Goal: Task Accomplishment & Management: Manage account settings

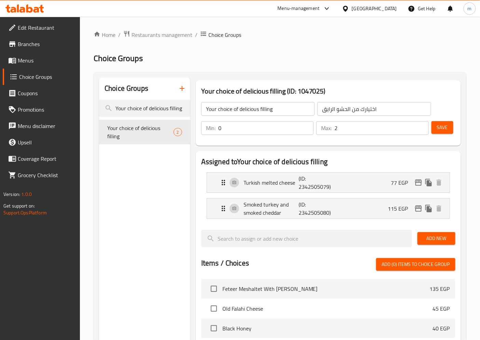
click at [159, 29] on div "Home / Restaurants management / Choice Groups Choice Groups Choice Groups Your …" at bounding box center [280, 286] width 400 height 539
click at [163, 36] on span "Restaurants management" at bounding box center [162, 35] width 61 height 8
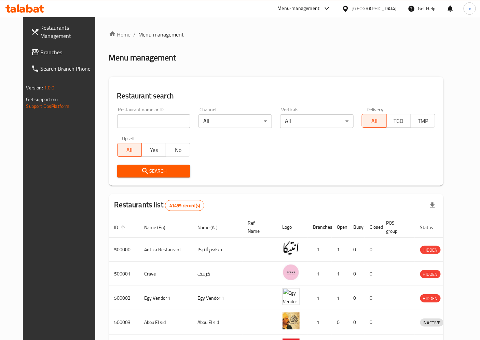
click at [41, 56] on span "Branches" at bounding box center [69, 52] width 57 height 8
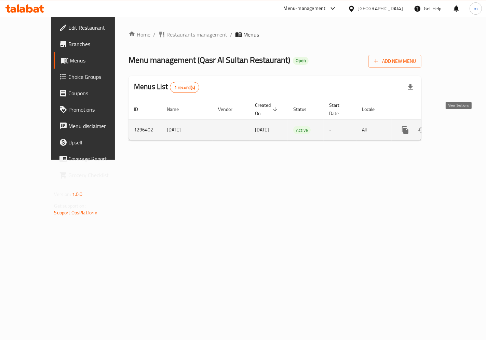
click at [458, 127] on icon "enhanced table" at bounding box center [454, 130] width 6 height 6
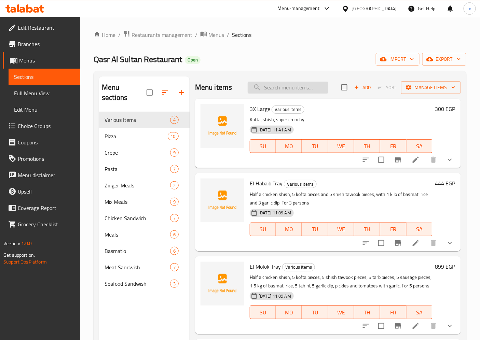
click at [278, 88] on input "search" at bounding box center [288, 88] width 81 height 12
paste input "Funghi Pizza"
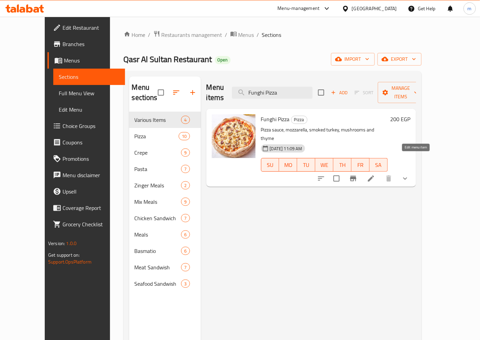
type input "Funghi Pizza"
click at [374, 176] on icon at bounding box center [371, 179] width 6 height 6
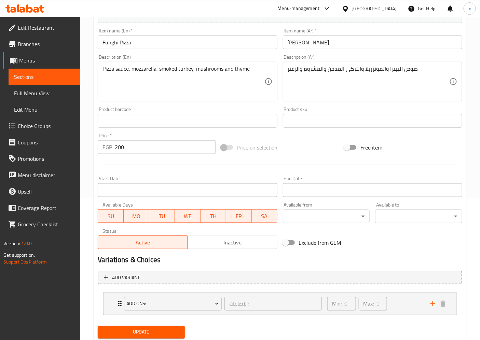
scroll to position [163, 0]
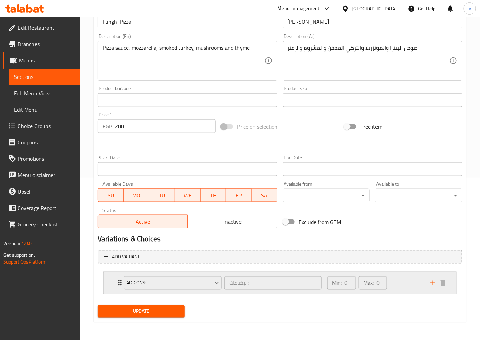
click at [400, 282] on div "Min: 0 ​ Max: 0 ​" at bounding box center [374, 283] width 103 height 22
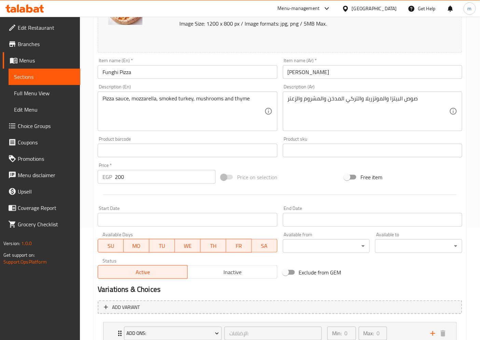
scroll to position [0, 0]
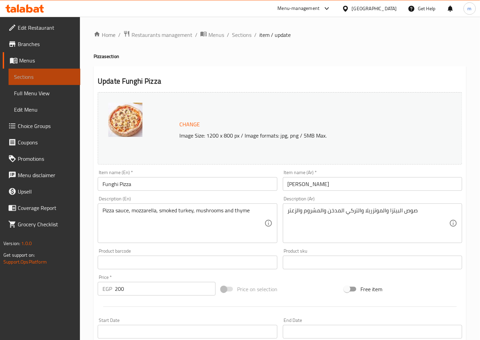
click at [38, 75] on span "Sections" at bounding box center [44, 77] width 61 height 8
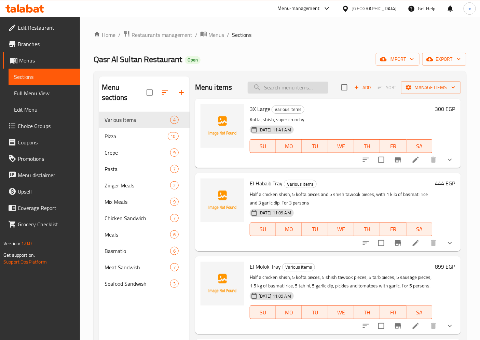
click at [298, 91] on input "search" at bounding box center [288, 88] width 81 height 12
paste input "Grilled Kofta Meal"
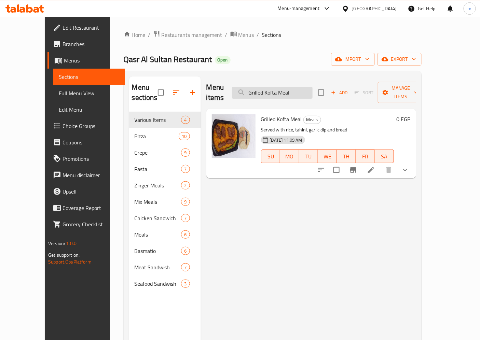
type input "Grilled Kofta Meal"
click at [381, 164] on li at bounding box center [371, 170] width 19 height 12
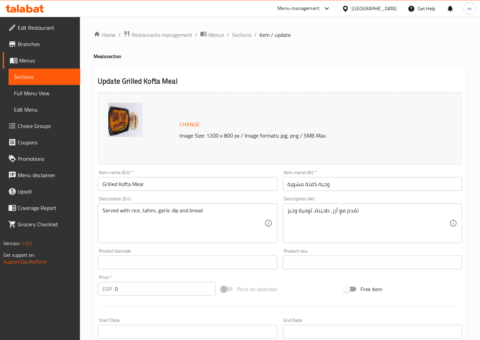
drag, startPoint x: 36, startPoint y: 62, endPoint x: 39, endPoint y: 63, distance: 3.7
click at [36, 62] on span "Menus" at bounding box center [47, 60] width 56 height 8
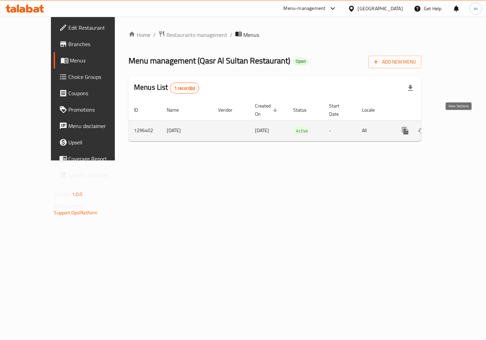
click at [458, 128] on icon "enhanced table" at bounding box center [454, 131] width 6 height 6
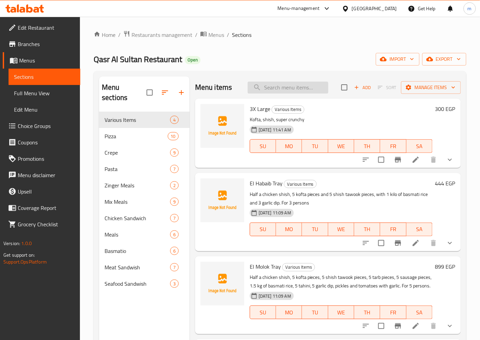
click at [279, 88] on input "search" at bounding box center [288, 88] width 81 height 12
paste input "Oriental Pizza"
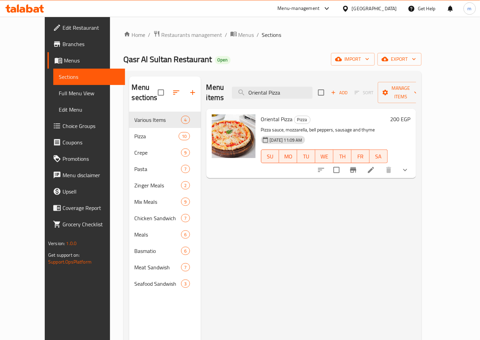
type input "Oriental Pizza"
click at [375, 166] on icon at bounding box center [371, 170] width 8 height 8
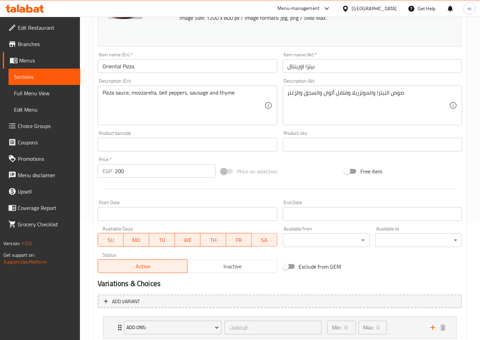
scroll to position [163, 0]
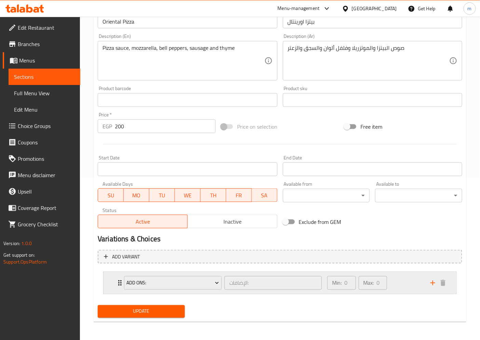
click at [416, 289] on div "Min: 0 ​ Max: 0 ​" at bounding box center [374, 283] width 103 height 22
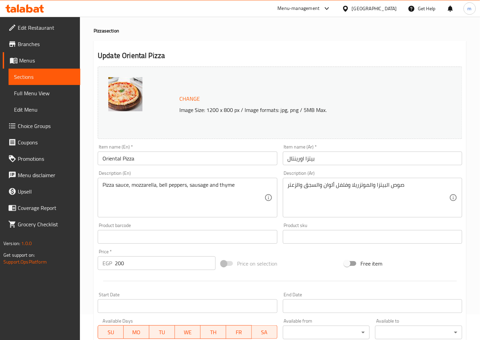
scroll to position [11, 0]
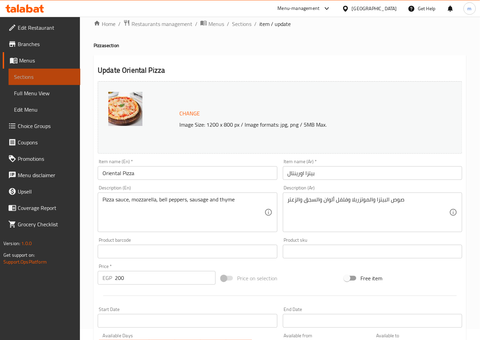
click at [30, 80] on span "Sections" at bounding box center [44, 77] width 61 height 8
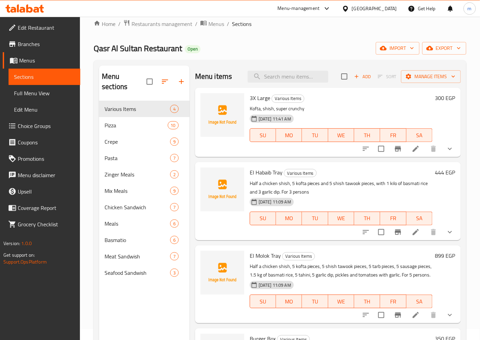
click at [33, 62] on span "Menus" at bounding box center [47, 60] width 56 height 8
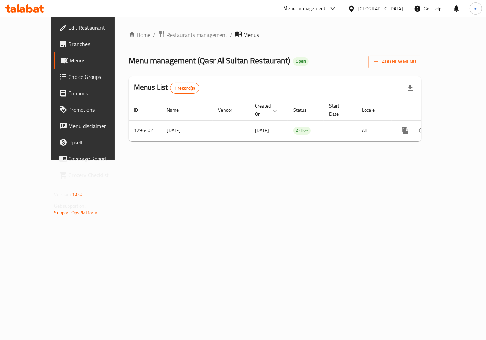
click at [69, 79] on span "Choice Groups" at bounding box center [98, 77] width 58 height 8
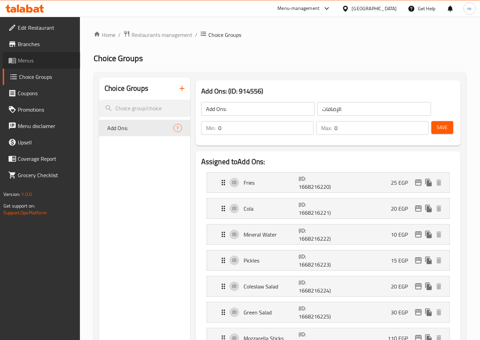
click at [46, 64] on span "Menus" at bounding box center [46, 60] width 57 height 8
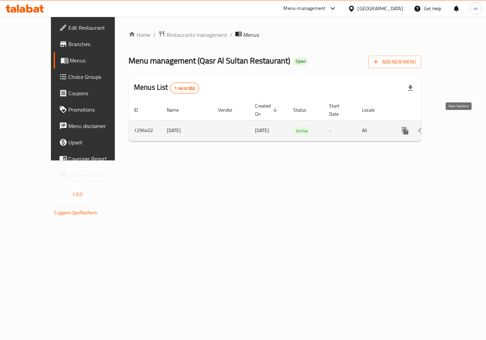
click at [455, 128] on icon "enhanced table" at bounding box center [454, 131] width 6 height 6
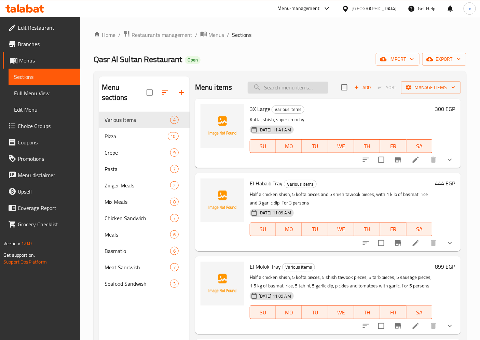
click at [308, 88] on input "search" at bounding box center [288, 88] width 81 height 12
paste input "Grilled Kofta Meal"
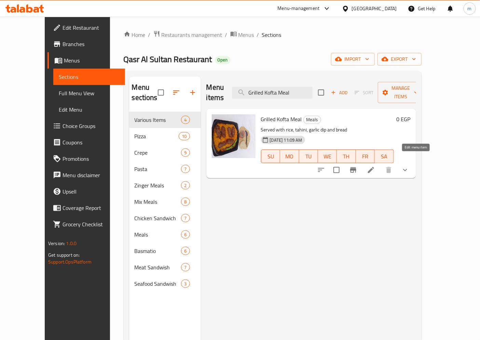
type input "Grilled Kofta Meal"
click at [375, 166] on icon at bounding box center [371, 170] width 8 height 8
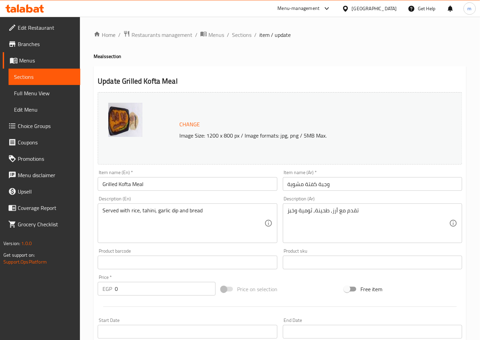
click at [29, 75] on span "Sections" at bounding box center [44, 77] width 61 height 8
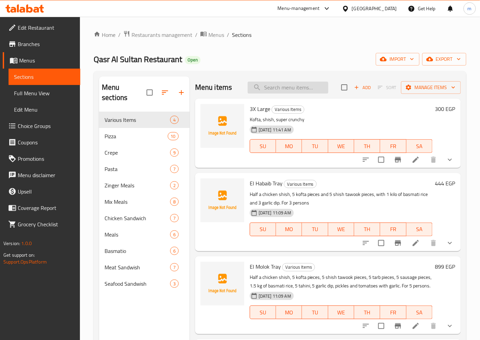
click at [304, 90] on input "search" at bounding box center [288, 88] width 81 height 12
paste input "Tarp Meal"
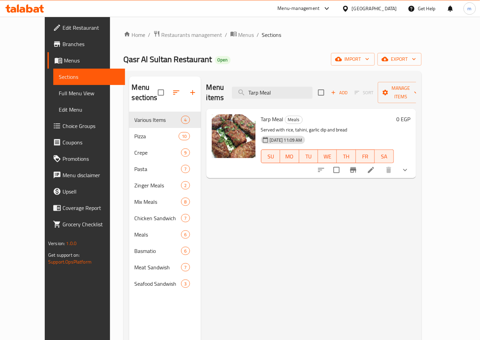
type input "Tarp Meal"
click at [381, 164] on li at bounding box center [371, 170] width 19 height 12
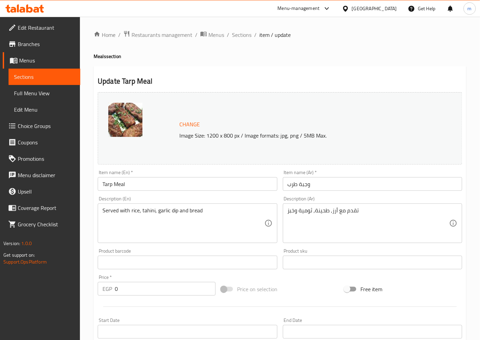
drag, startPoint x: 58, startPoint y: 87, endPoint x: 58, endPoint y: 78, distance: 9.6
click at [58, 87] on link "Full Menu View" at bounding box center [45, 93] width 72 height 16
click at [58, 78] on span "Sections" at bounding box center [44, 77] width 61 height 8
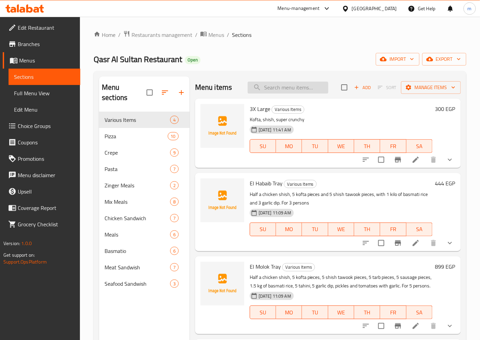
click at [281, 90] on input "search" at bounding box center [288, 88] width 81 height 12
paste input "Chicken Panee Meal"
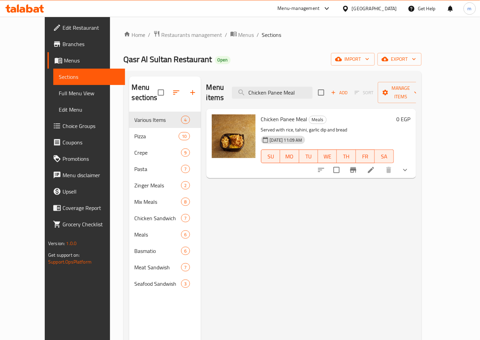
type input "Chicken Panee Meal"
click at [375, 166] on icon at bounding box center [371, 170] width 8 height 8
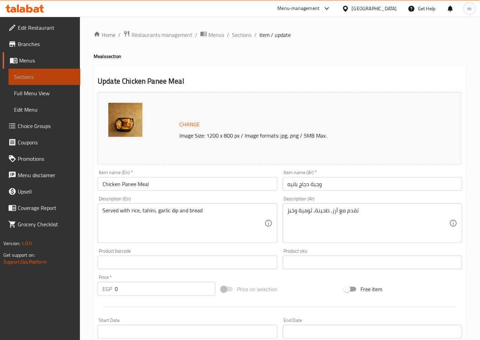
click at [41, 76] on span "Sections" at bounding box center [44, 77] width 61 height 8
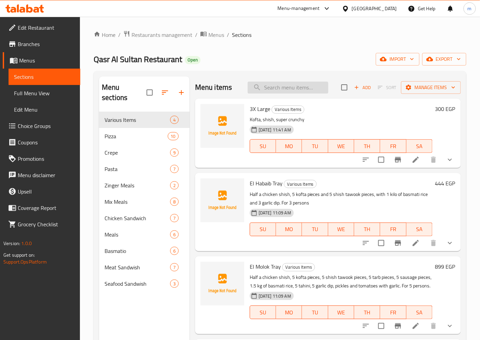
click at [290, 84] on input "search" at bounding box center [288, 88] width 81 height 12
paste input "Mini Mix Grill Meal"
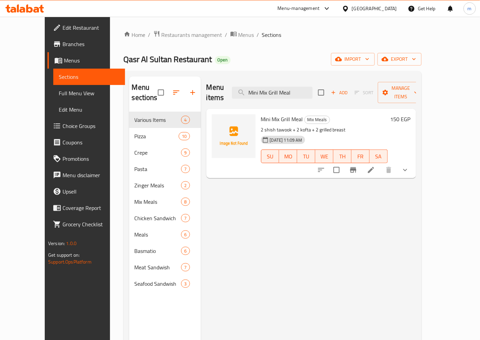
type input "Mini Mix Grill Meal"
click at [374, 167] on icon at bounding box center [371, 170] width 6 height 6
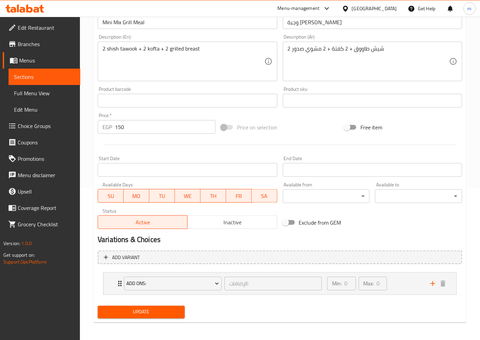
scroll to position [153, 0]
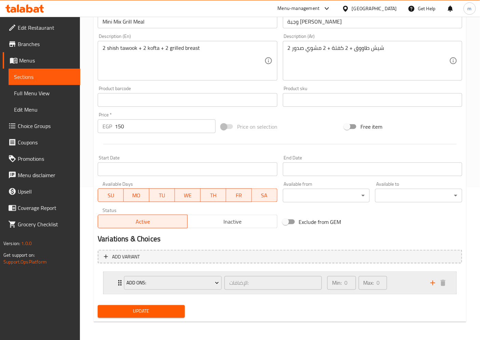
click at [405, 281] on div "Min: 0 ​ Max: 0 ​" at bounding box center [374, 283] width 103 height 22
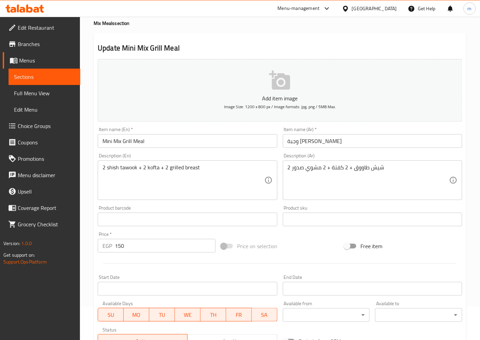
scroll to position [0, 0]
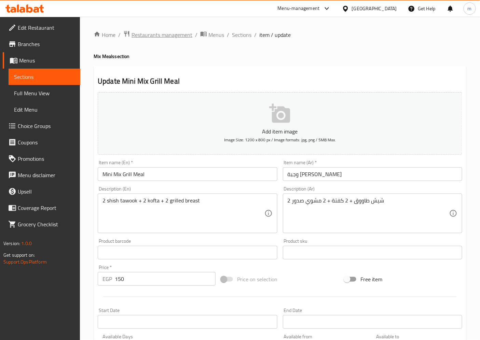
click at [152, 37] on span "Restaurants management" at bounding box center [162, 35] width 61 height 8
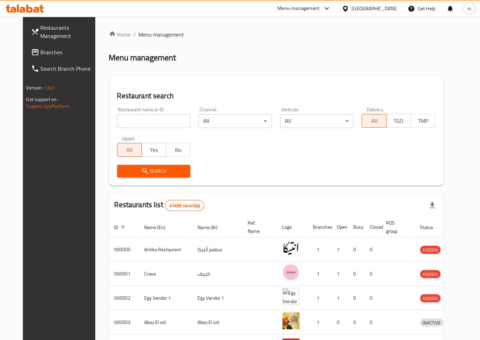
click at [44, 51] on span "Branches" at bounding box center [69, 52] width 57 height 8
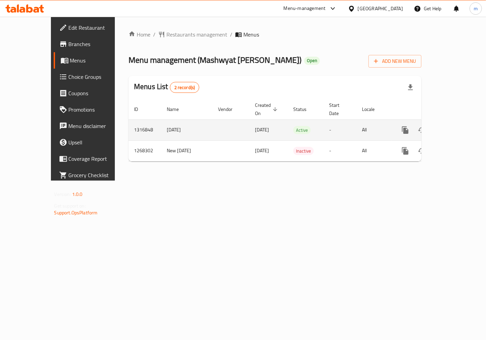
click at [459, 126] on icon "enhanced table" at bounding box center [454, 130] width 8 height 8
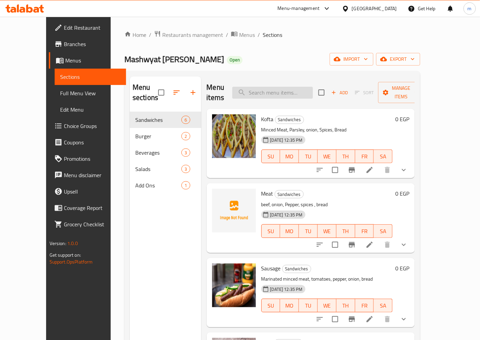
click at [262, 87] on input "search" at bounding box center [272, 93] width 81 height 12
paste input "Grilled Liver"
type input "Grilled Liver"
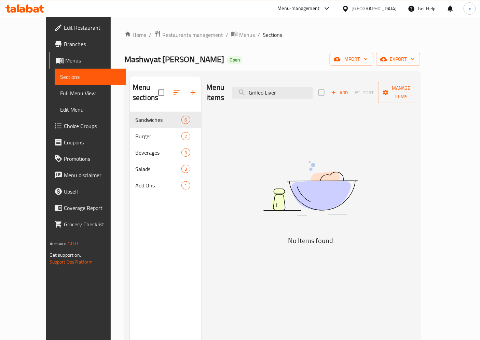
drag, startPoint x: 249, startPoint y: 84, endPoint x: 173, endPoint y: 80, distance: 77.0
click at [182, 80] on div "Menu sections Sandwiches 6 Burger 2 Beverages 3 Salads 3 Add Ons 1 Menu items G…" at bounding box center [272, 247] width 285 height 340
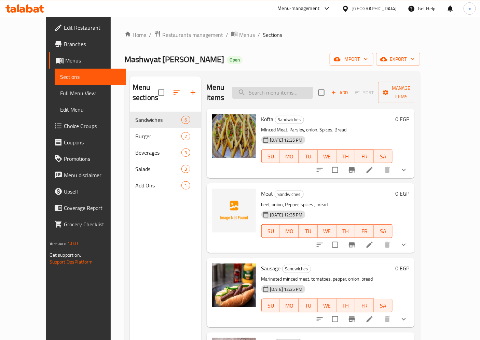
click at [282, 90] on input "search" at bounding box center [272, 93] width 81 height 12
paste input "Grilled Liver"
type input "Grilled Liver"
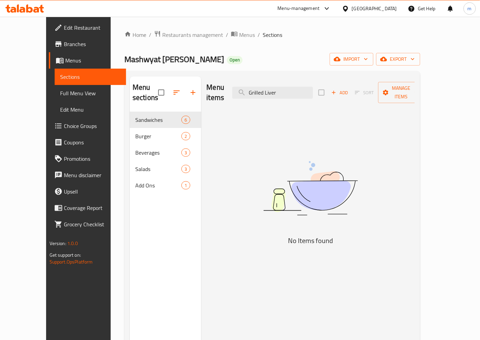
drag, startPoint x: 270, startPoint y: 91, endPoint x: 95, endPoint y: 64, distance: 177.4
click at [124, 66] on div "Home / Restaurants management / Menus / Sections Mashwyat [PERSON_NAME] Open im…" at bounding box center [272, 226] width 296 height 392
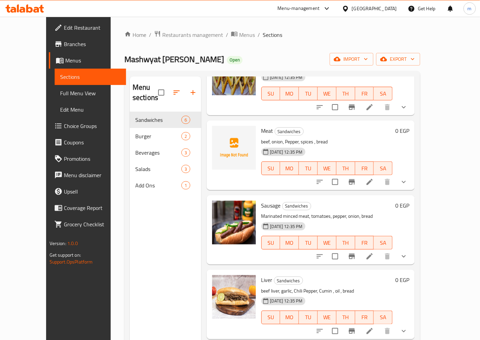
scroll to position [124, 0]
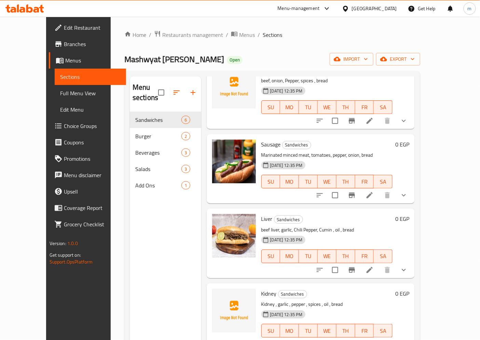
click at [374, 266] on icon at bounding box center [370, 270] width 8 height 8
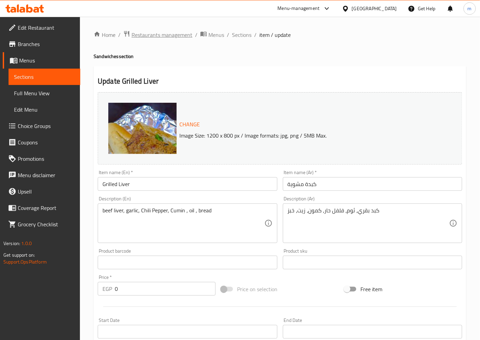
click at [164, 38] on span "Restaurants management" at bounding box center [162, 35] width 61 height 8
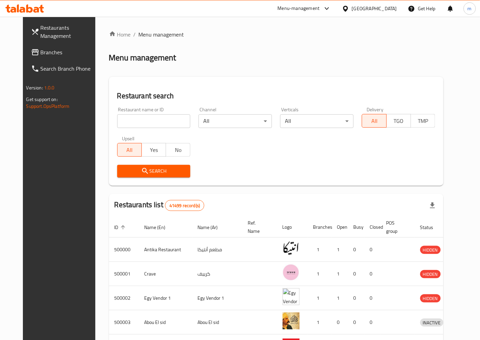
click at [41, 55] on span "Branches" at bounding box center [69, 52] width 57 height 8
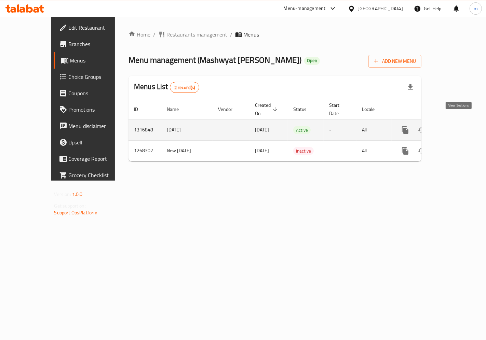
click at [463, 122] on link "enhanced table" at bounding box center [454, 130] width 16 height 16
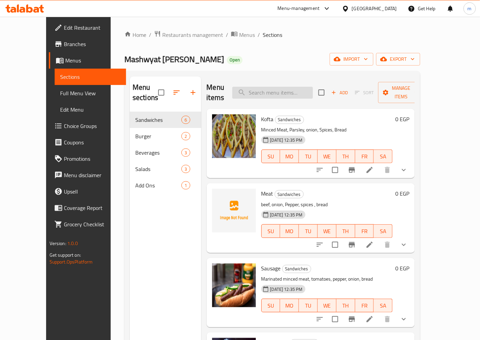
click at [292, 91] on input "search" at bounding box center [272, 93] width 81 height 12
paste input "Meat"
type input "Meat"
click at [373, 242] on icon at bounding box center [370, 245] width 6 height 6
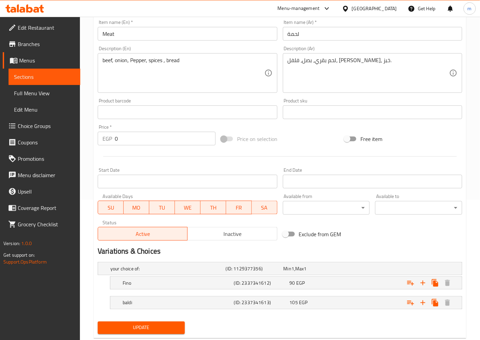
scroll to position [158, 0]
